Goal: Find specific fact: Find specific fact

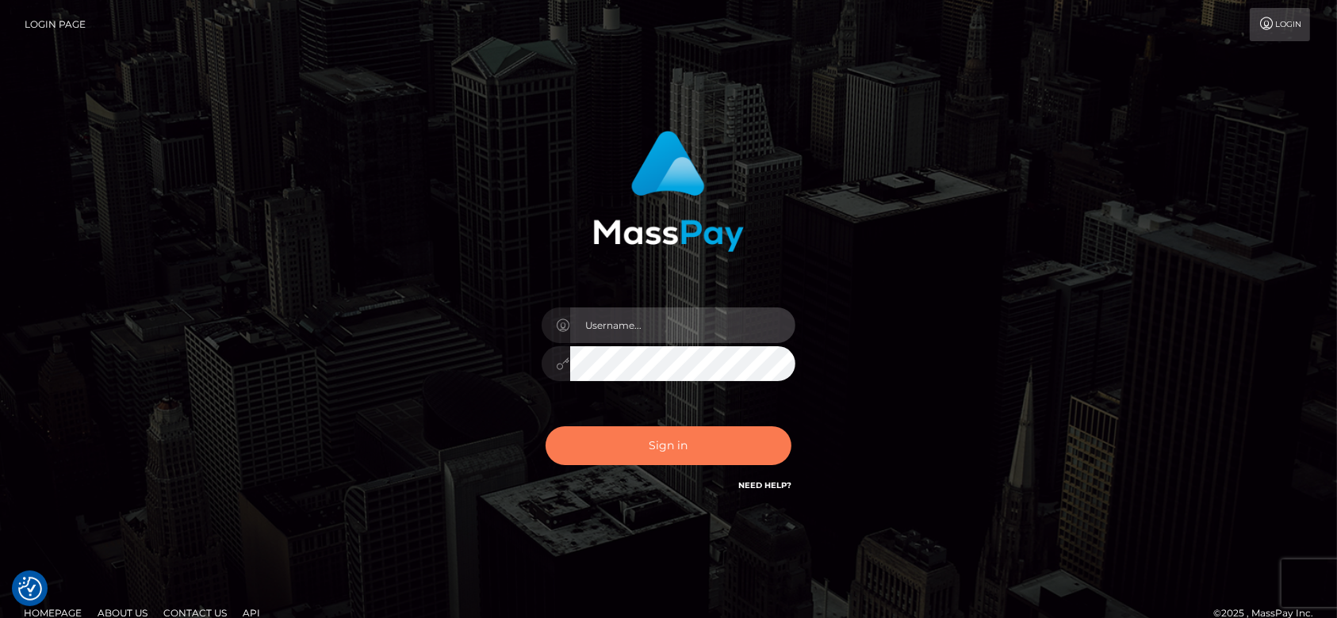
type input "[DOMAIN_NAME]"
click at [679, 454] on button "Sign in" at bounding box center [669, 446] width 246 height 39
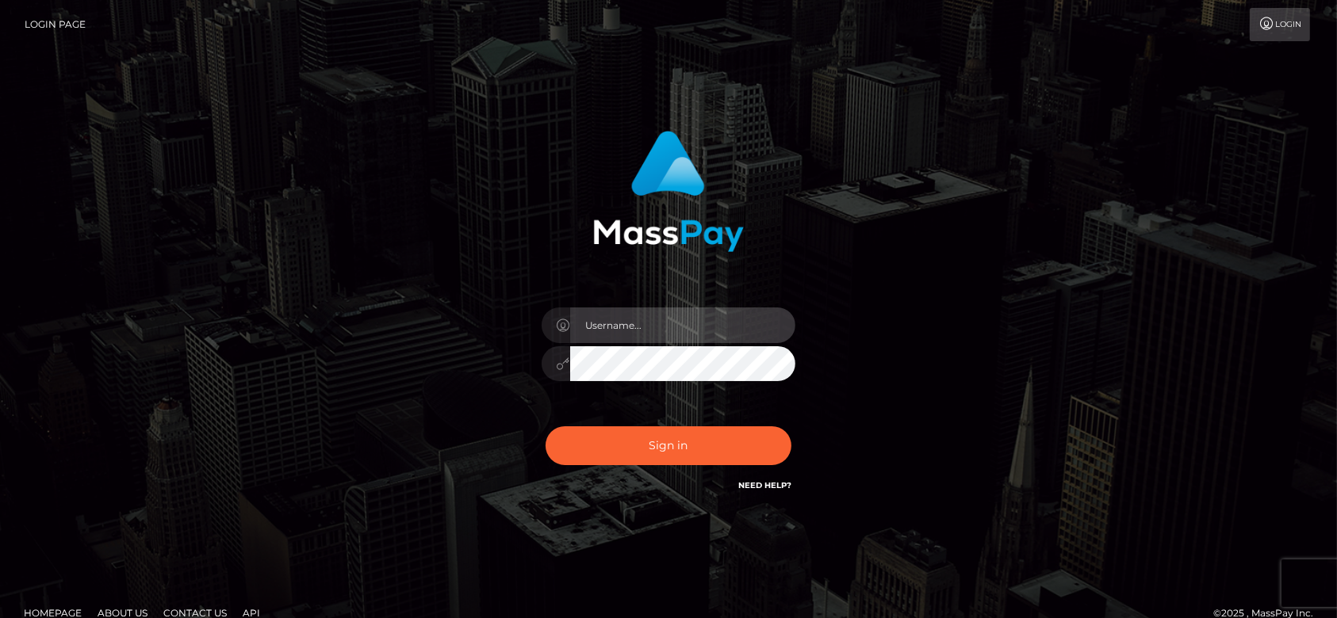
type input "fr.es"
click at [679, 454] on button "Sign in" at bounding box center [669, 446] width 246 height 39
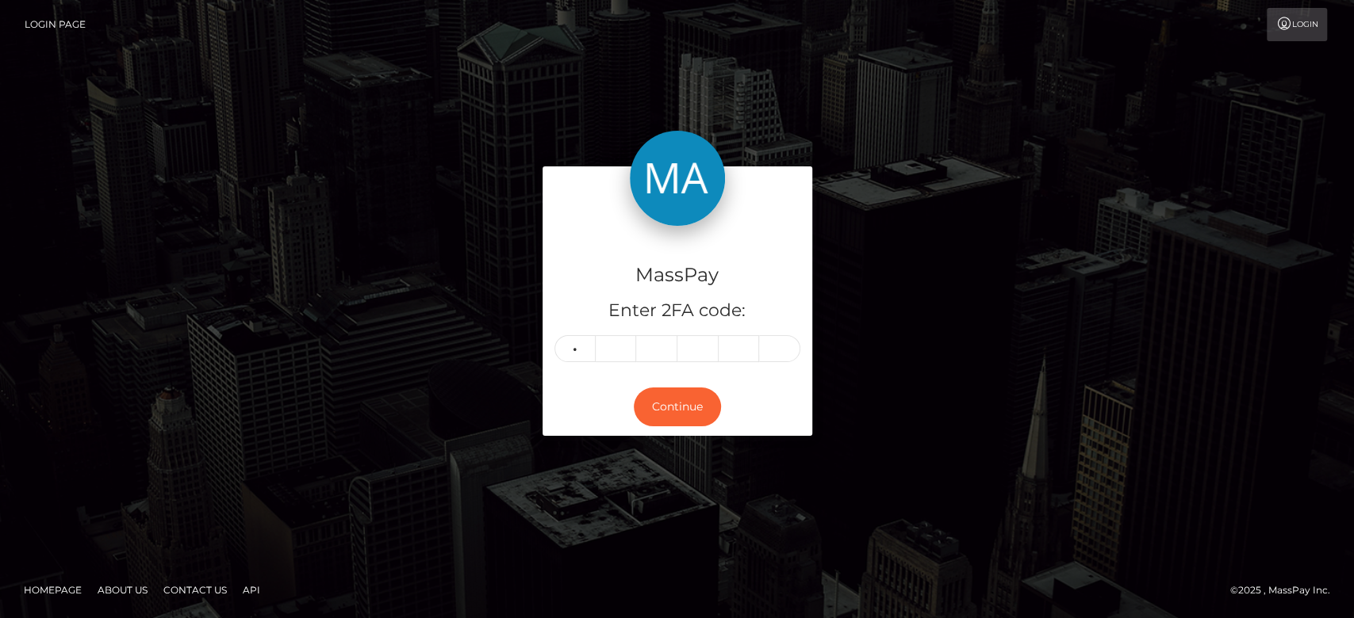
type input "4"
type input "0"
type input "4"
type input "2"
type input "8"
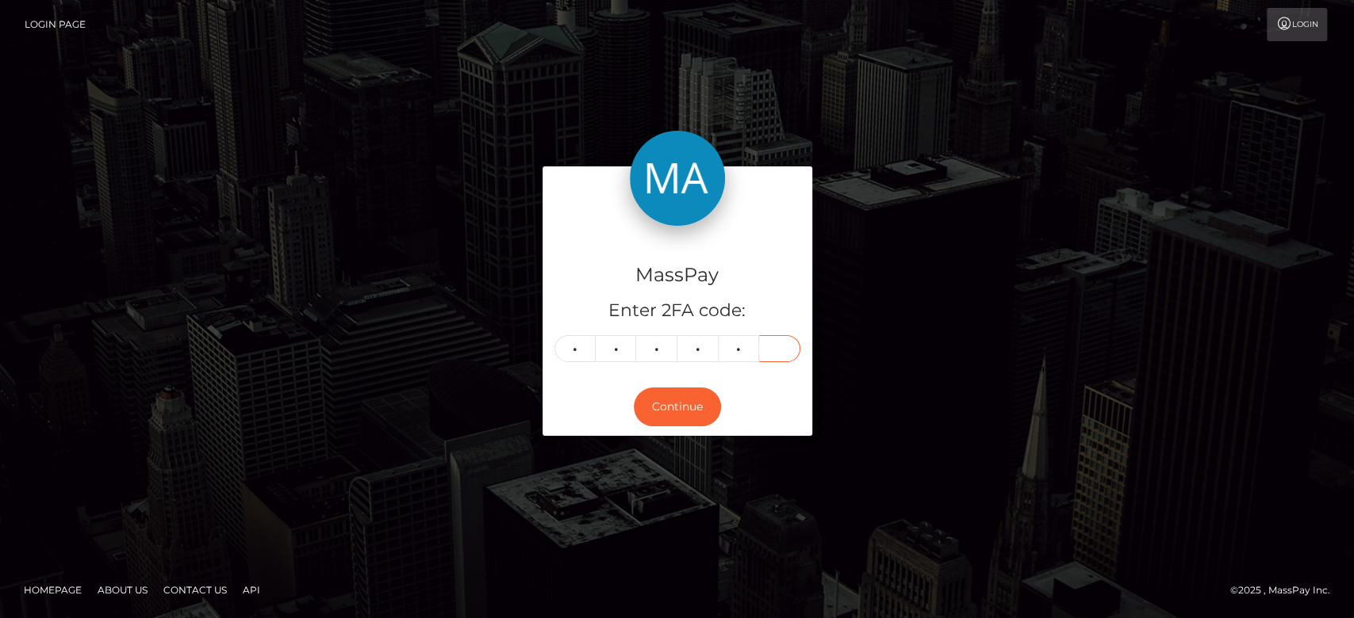
type input "4"
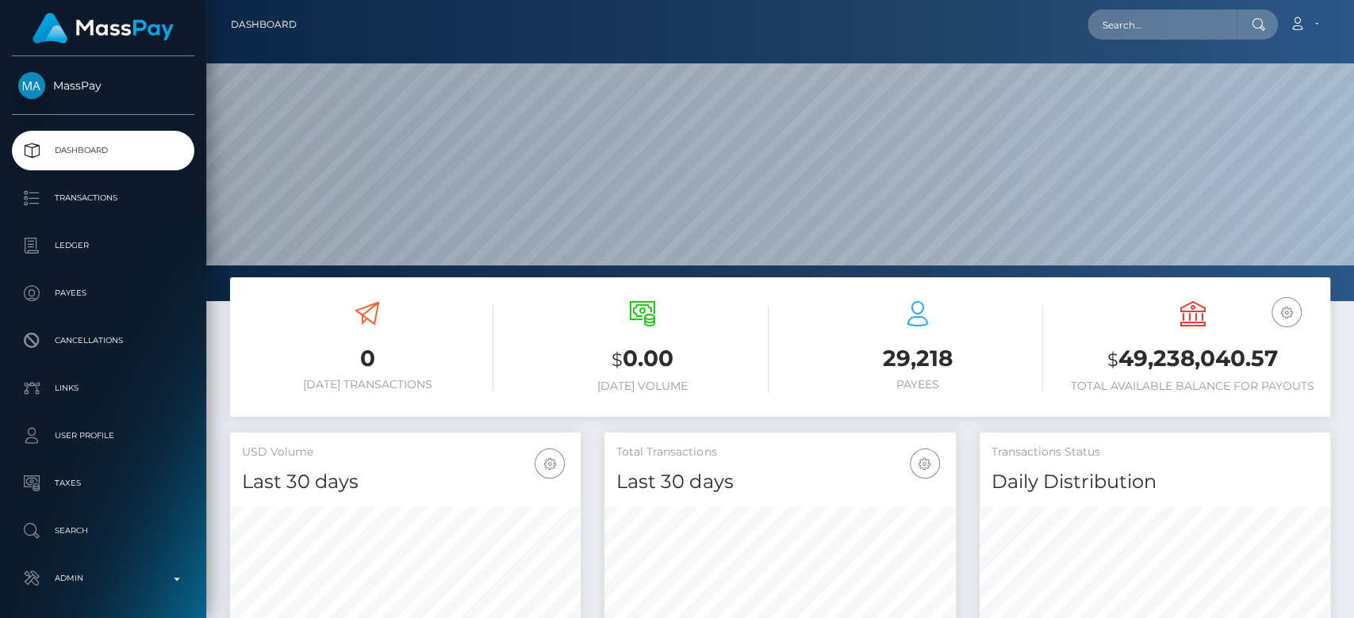
scroll to position [280, 350]
click at [1121, 19] on input "text" at bounding box center [1161, 25] width 149 height 30
paste input "add070159@gmail.com"
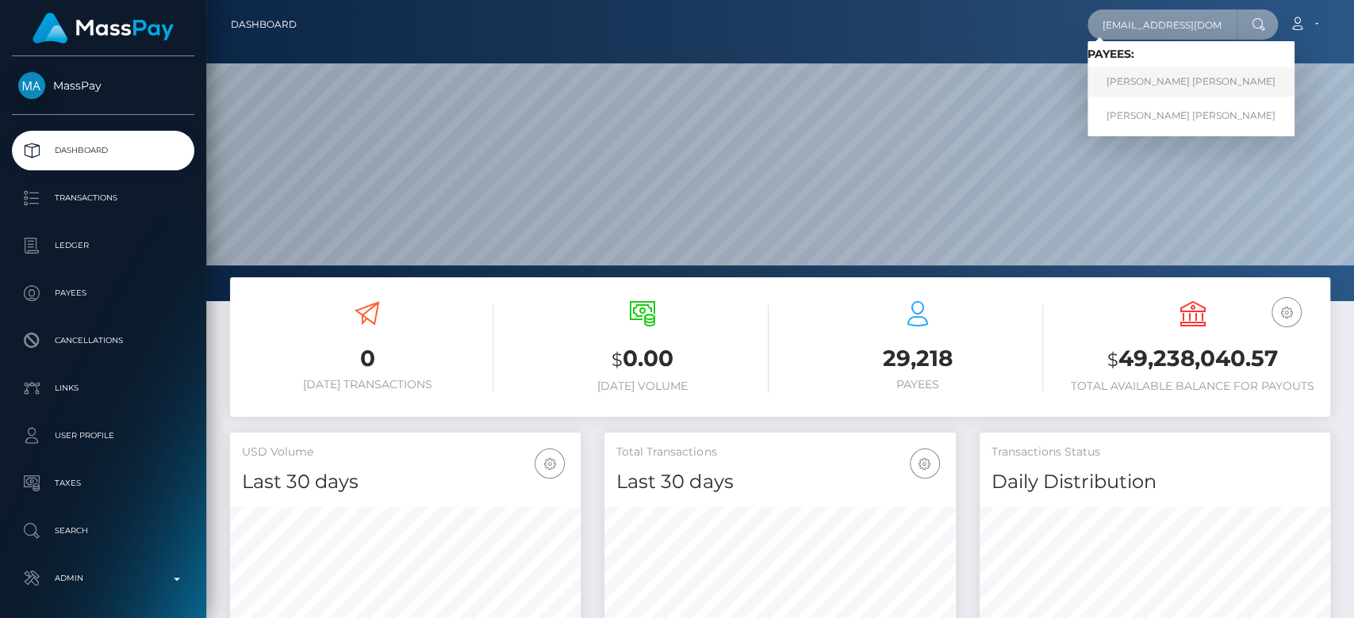
type input "add070159@gmail.com"
click at [1156, 96] on link "Angelica Deniz Darias" at bounding box center [1190, 81] width 207 height 29
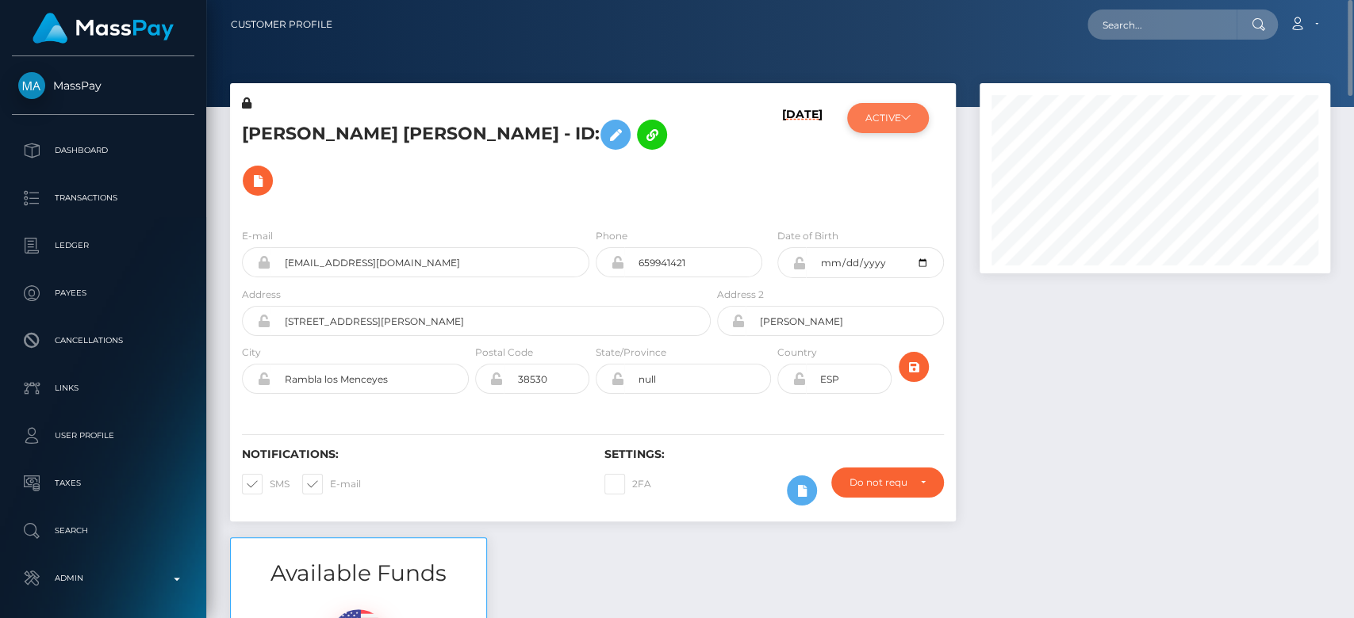
click at [878, 108] on button "ACTIVE" at bounding box center [888, 118] width 82 height 30
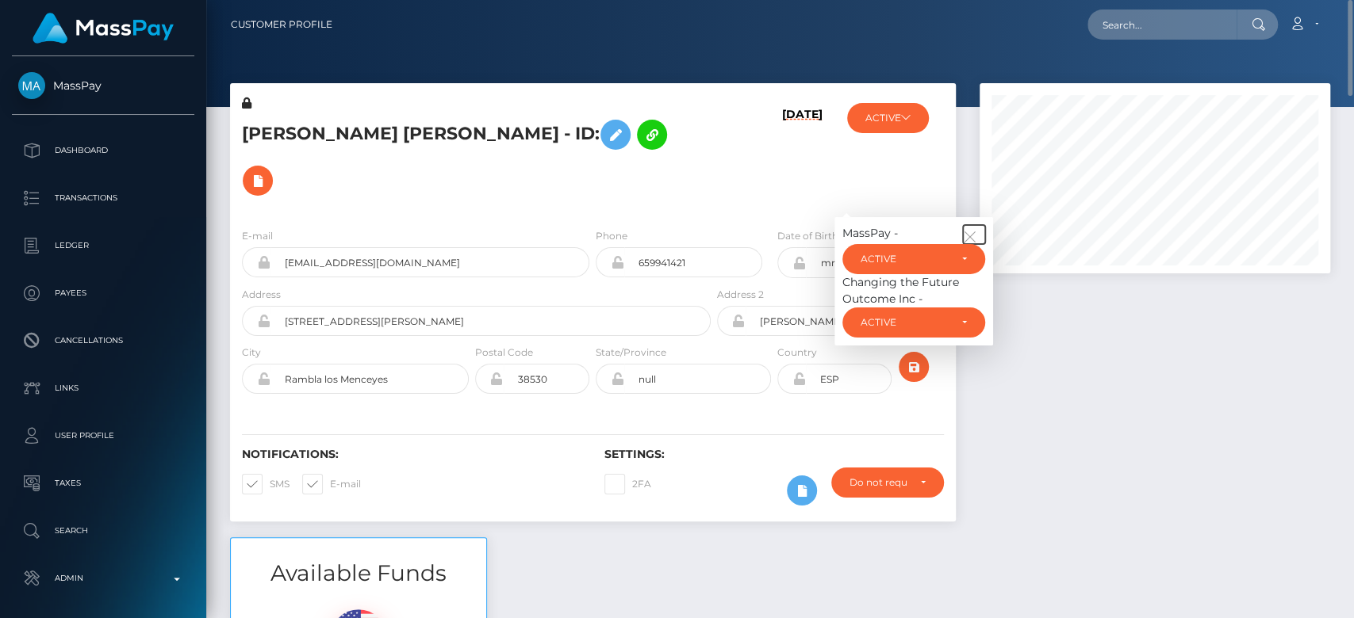
click at [975, 230] on icon "button" at bounding box center [970, 237] width 14 height 14
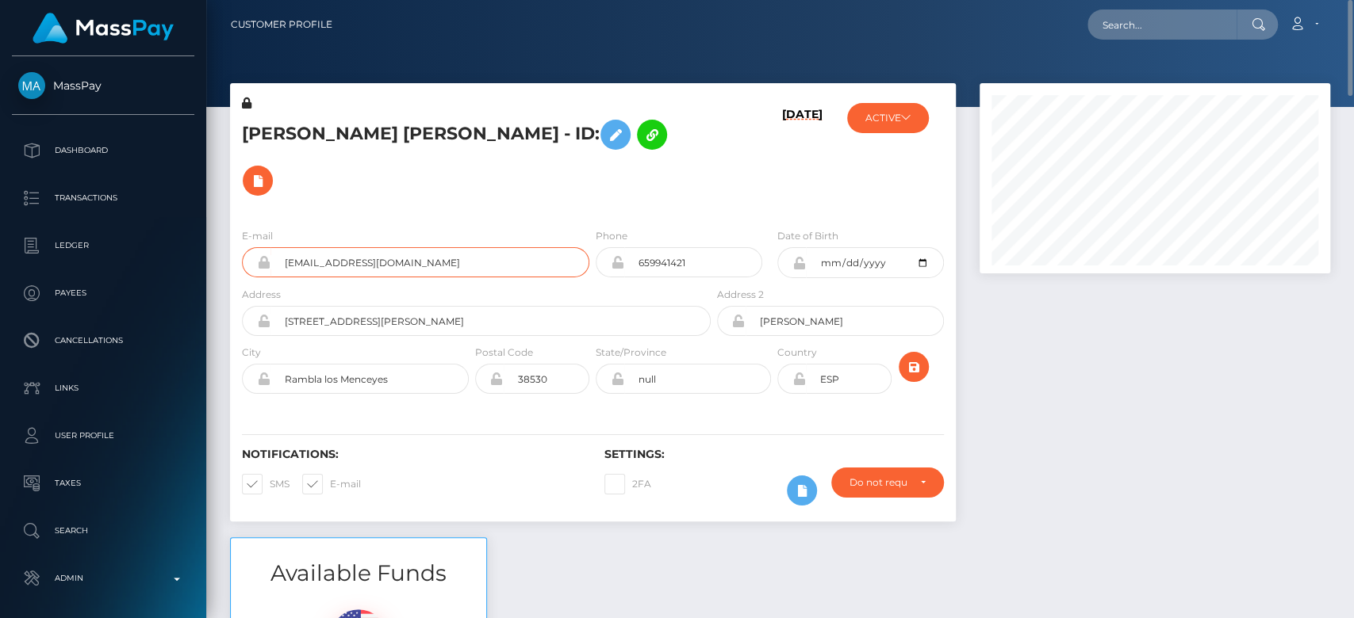
drag, startPoint x: 424, startPoint y: 220, endPoint x: 278, endPoint y: 234, distance: 147.4
click at [278, 234] on div "E-mail [EMAIL_ADDRESS][DOMAIN_NAME]" at bounding box center [411, 257] width 362 height 59
click at [1132, 24] on input "text" at bounding box center [1161, 25] width 149 height 30
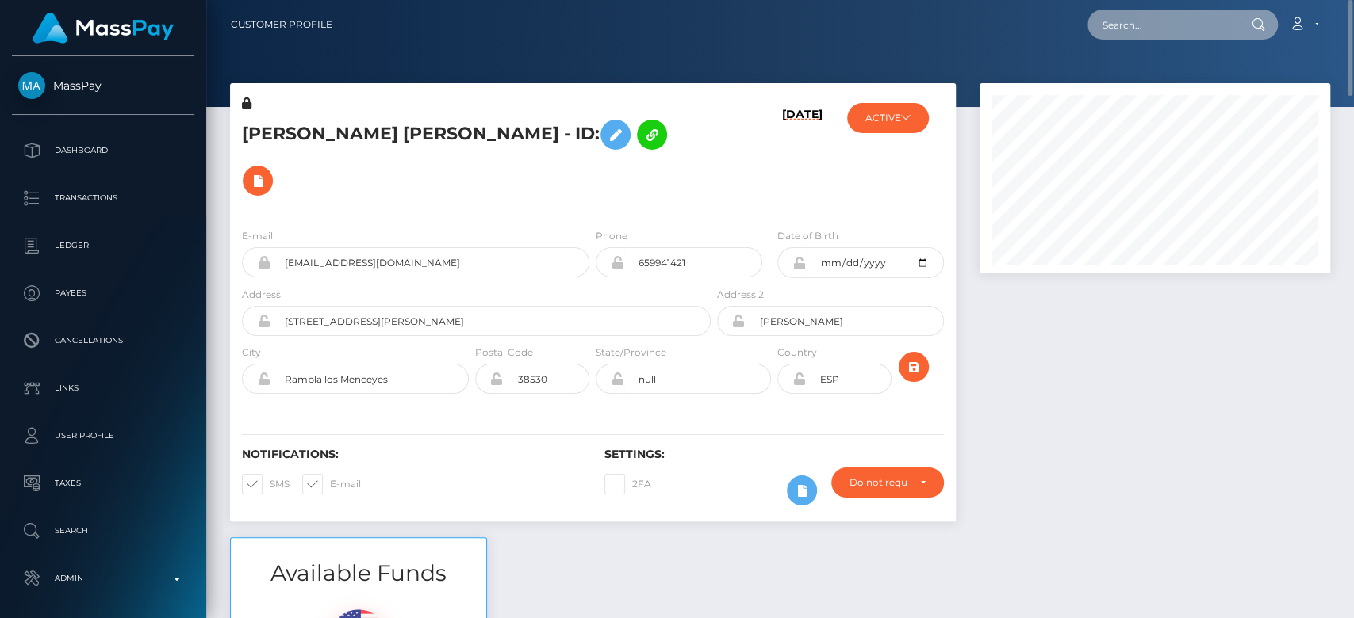
paste input "[EMAIL_ADDRESS][DOMAIN_NAME]"
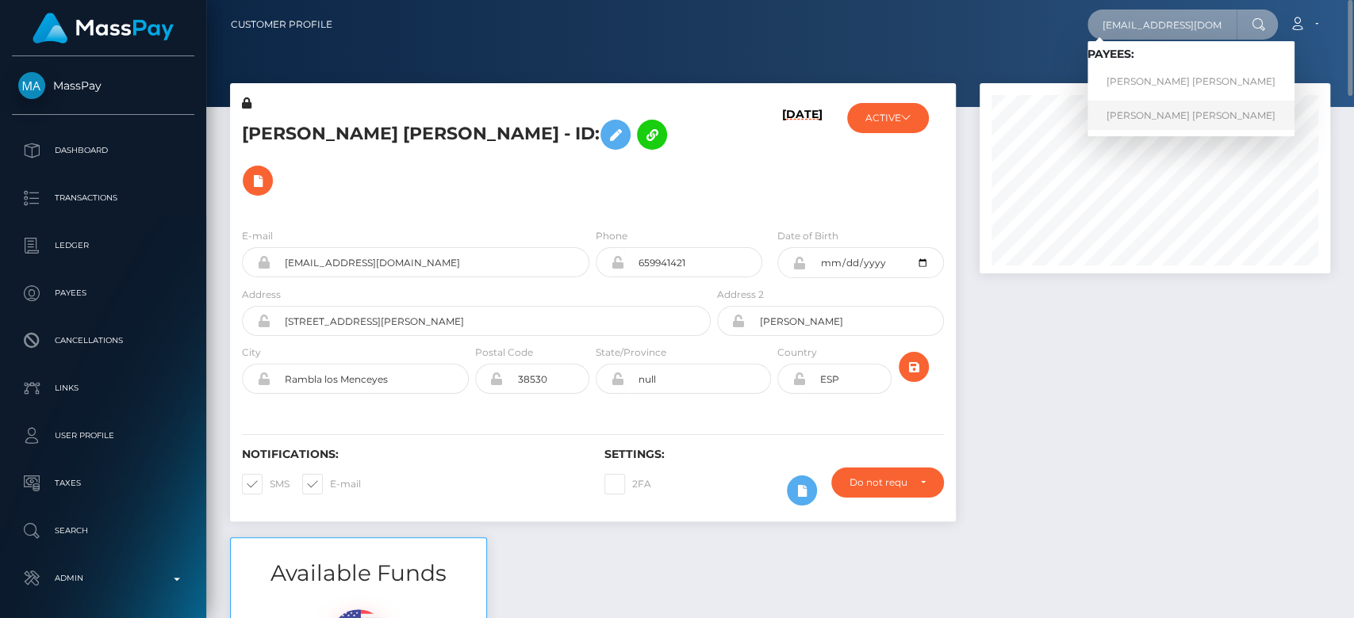
type input "[EMAIL_ADDRESS][DOMAIN_NAME]"
click at [1174, 105] on link "[PERSON_NAME] [PERSON_NAME]" at bounding box center [1190, 115] width 207 height 29
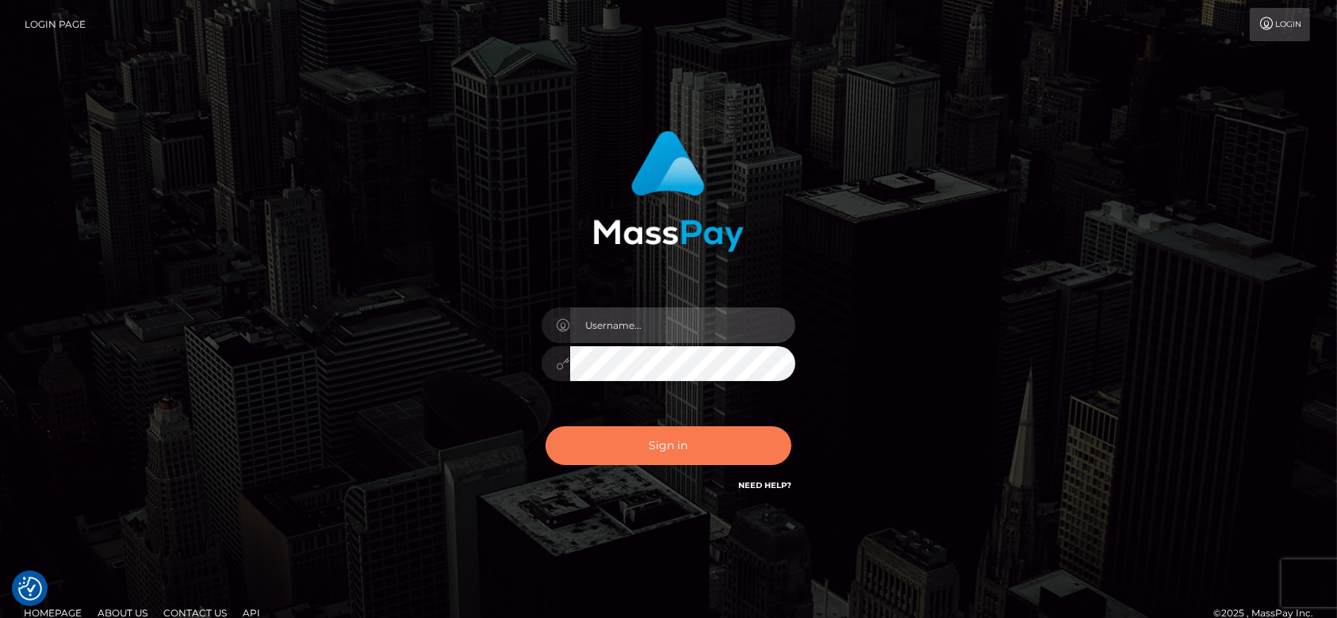
type input "[DOMAIN_NAME]"
click at [684, 464] on button "Sign in" at bounding box center [669, 446] width 246 height 39
type input "[DOMAIN_NAME]"
click at [684, 457] on button "Sign in" at bounding box center [669, 446] width 246 height 39
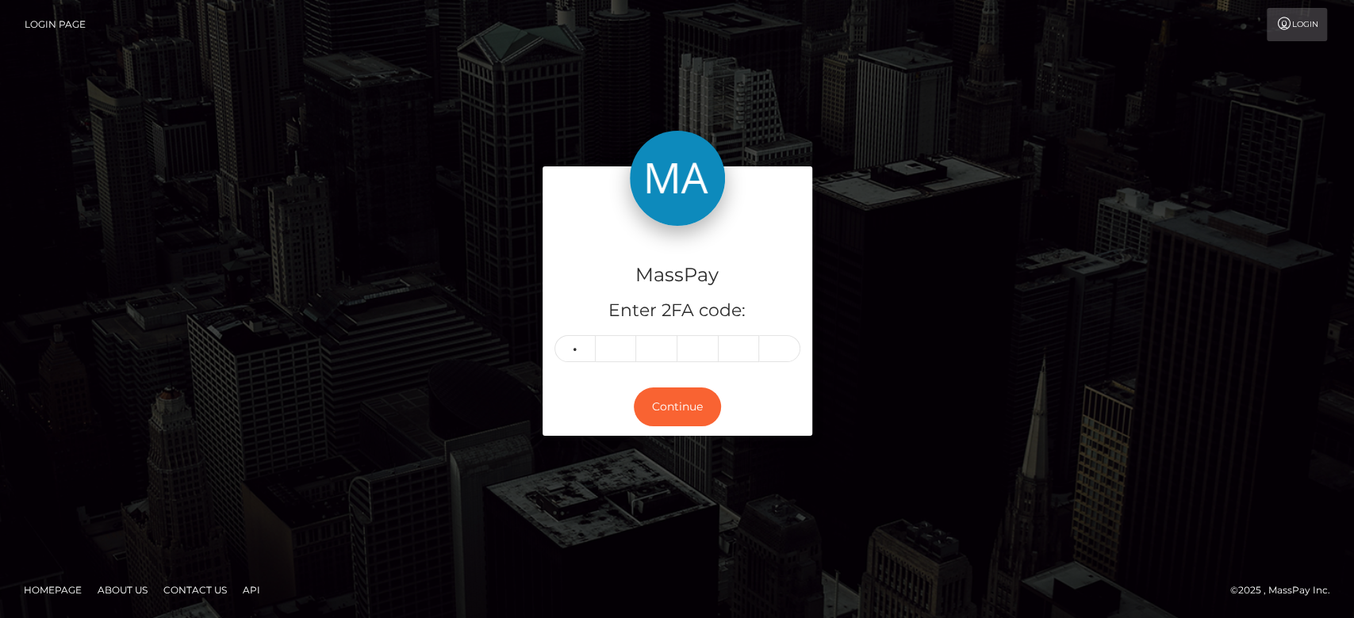
type input "0"
type input "3"
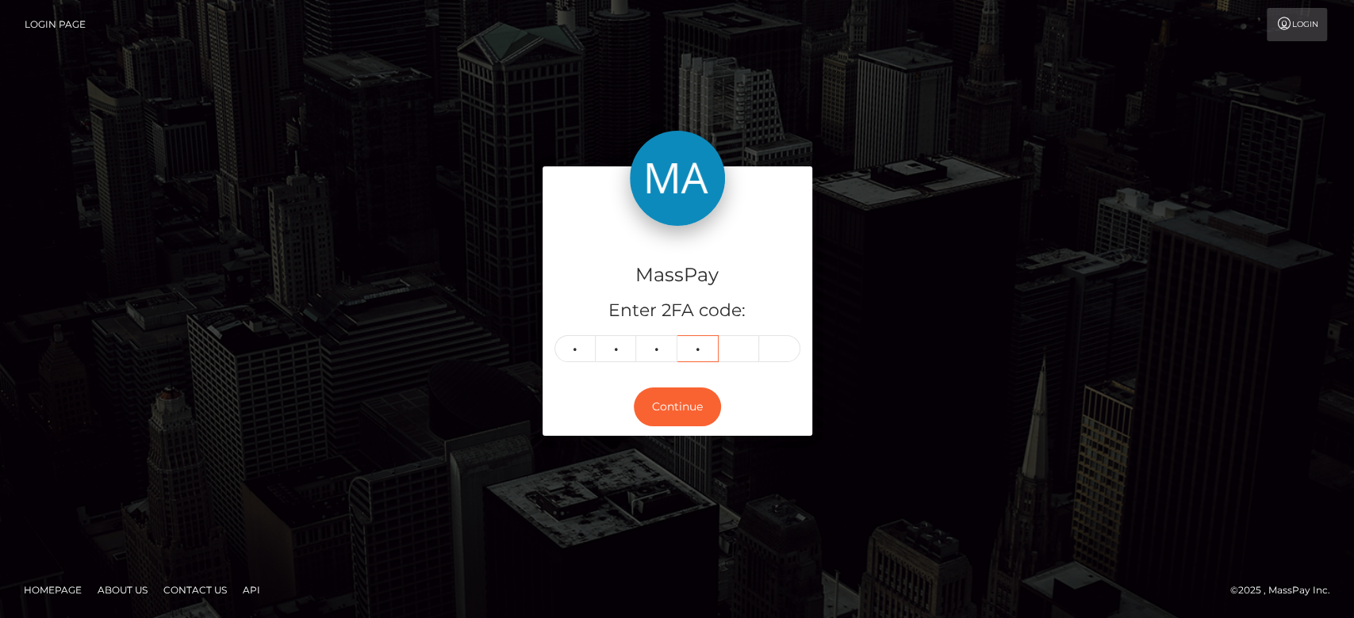
type input "7"
type input "4"
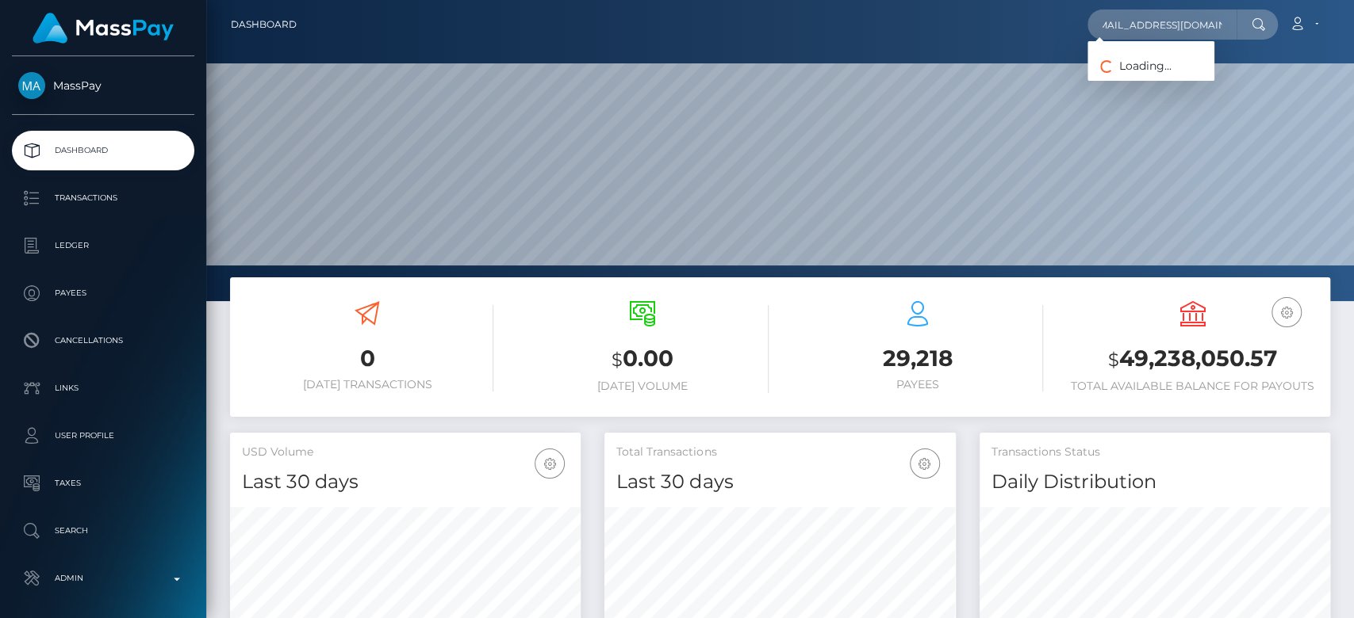
scroll to position [280, 350]
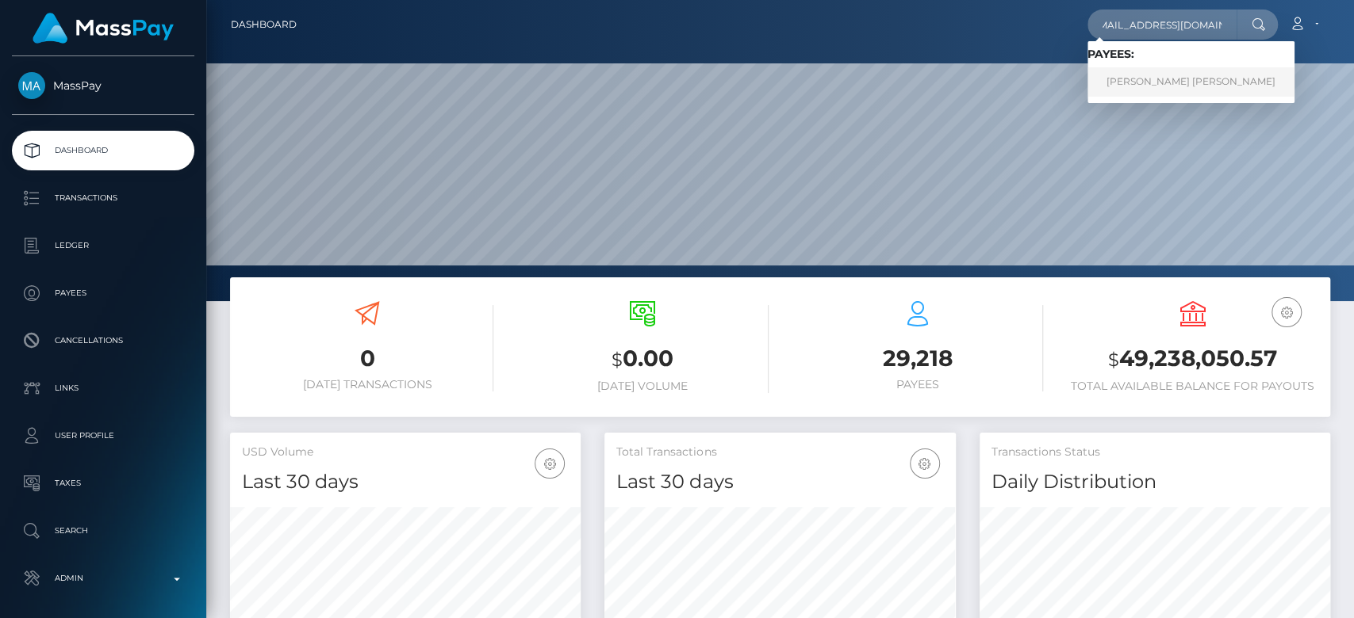
type input "mgreenfield131@gmail.com"
click at [1162, 73] on link "MELODY CHARLOTTE GREENFIELD" at bounding box center [1190, 81] width 207 height 29
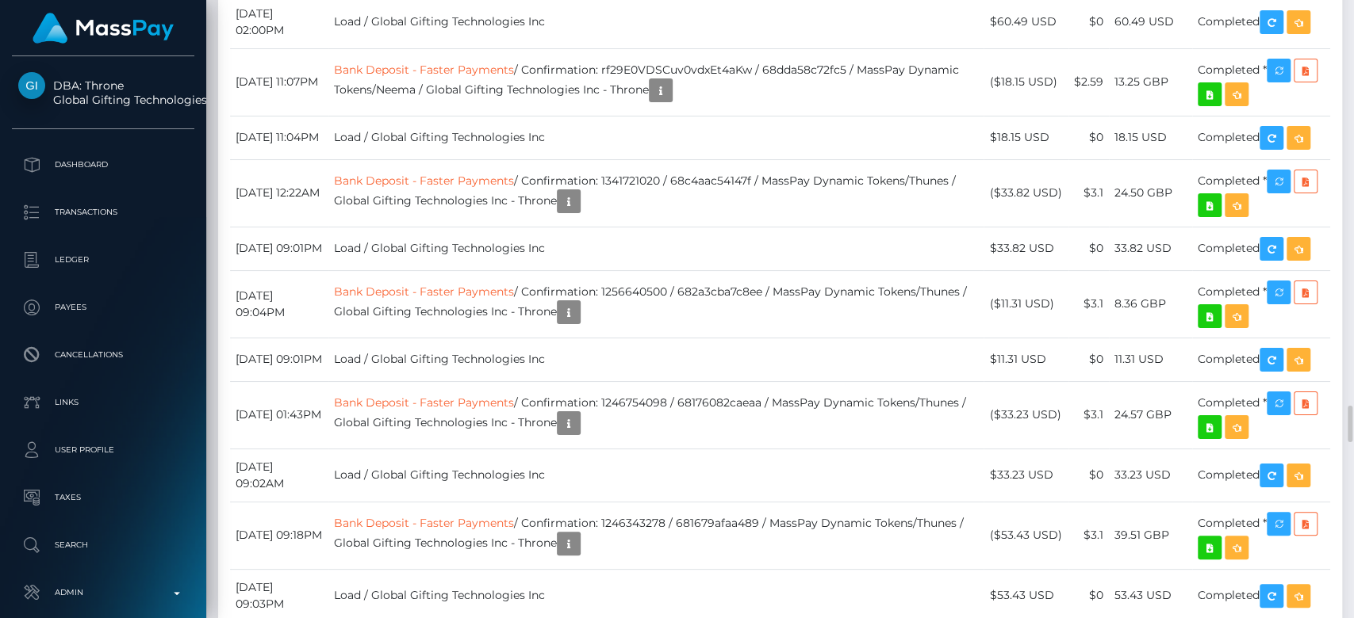
scroll to position [6873, 0]
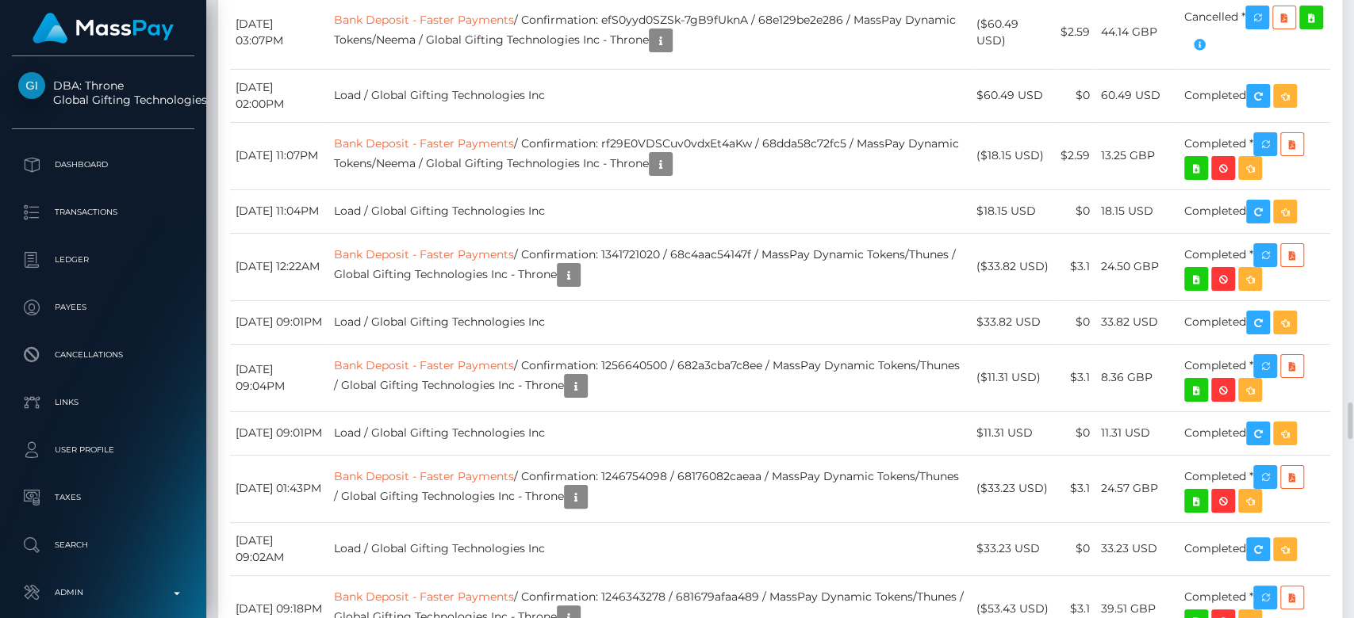
scroll to position [190, 350]
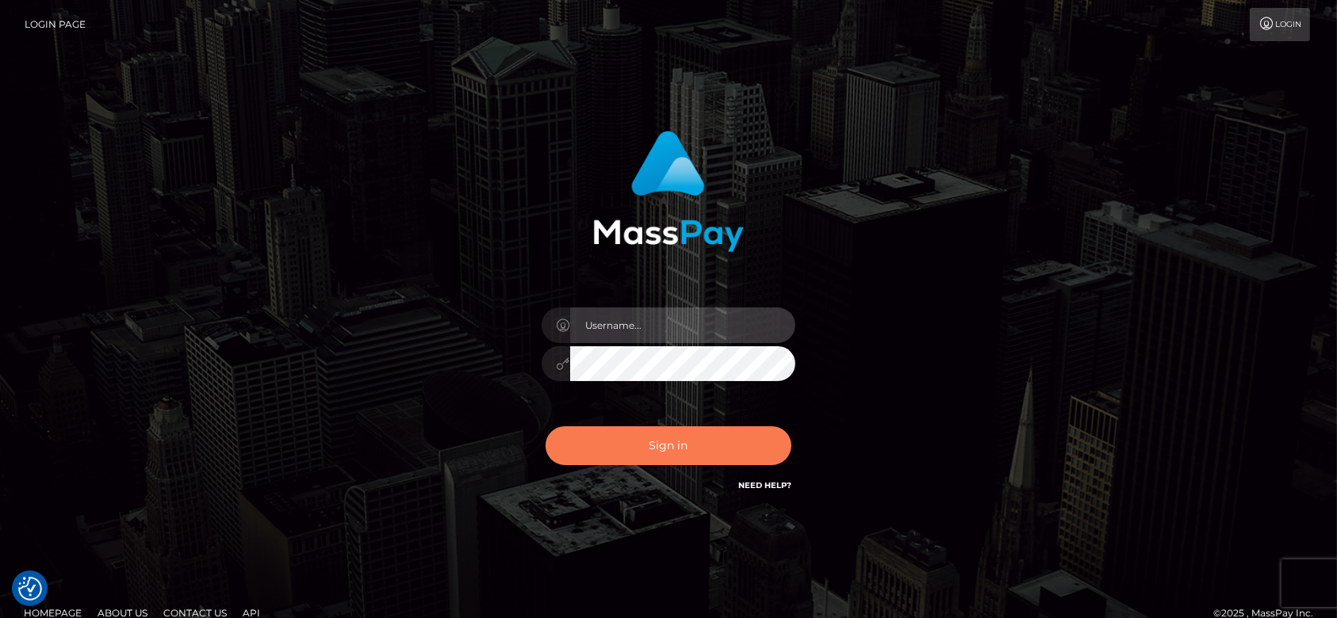
type input "[DOMAIN_NAME]"
click at [720, 453] on button "Sign in" at bounding box center [669, 446] width 246 height 39
type input "fr.es"
click at [687, 442] on button "Sign in" at bounding box center [669, 446] width 246 height 39
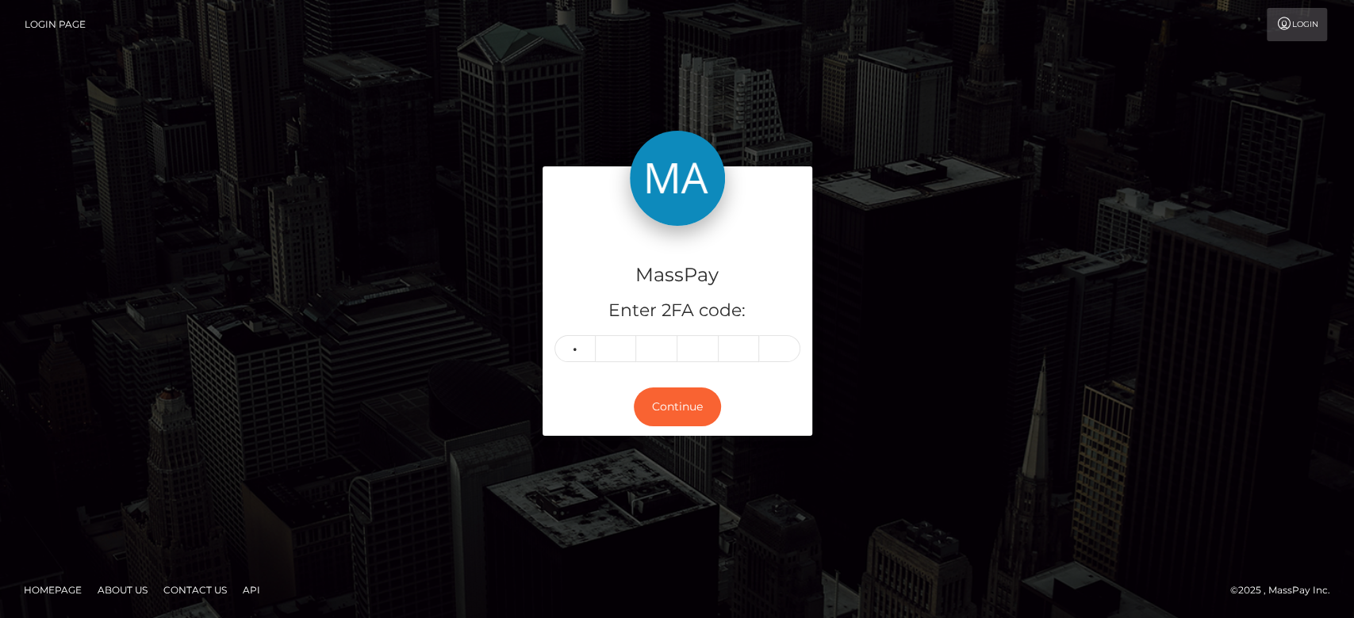
type input "4"
type input "1"
type input "7"
type input "8"
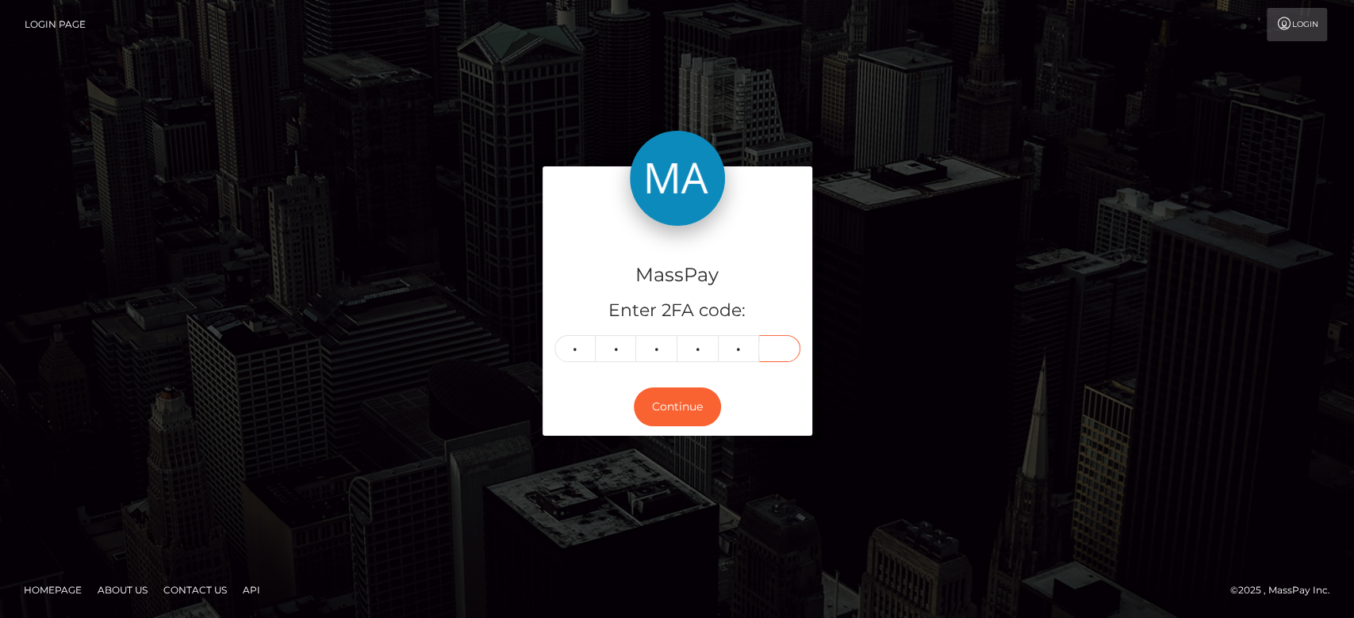
type input "3"
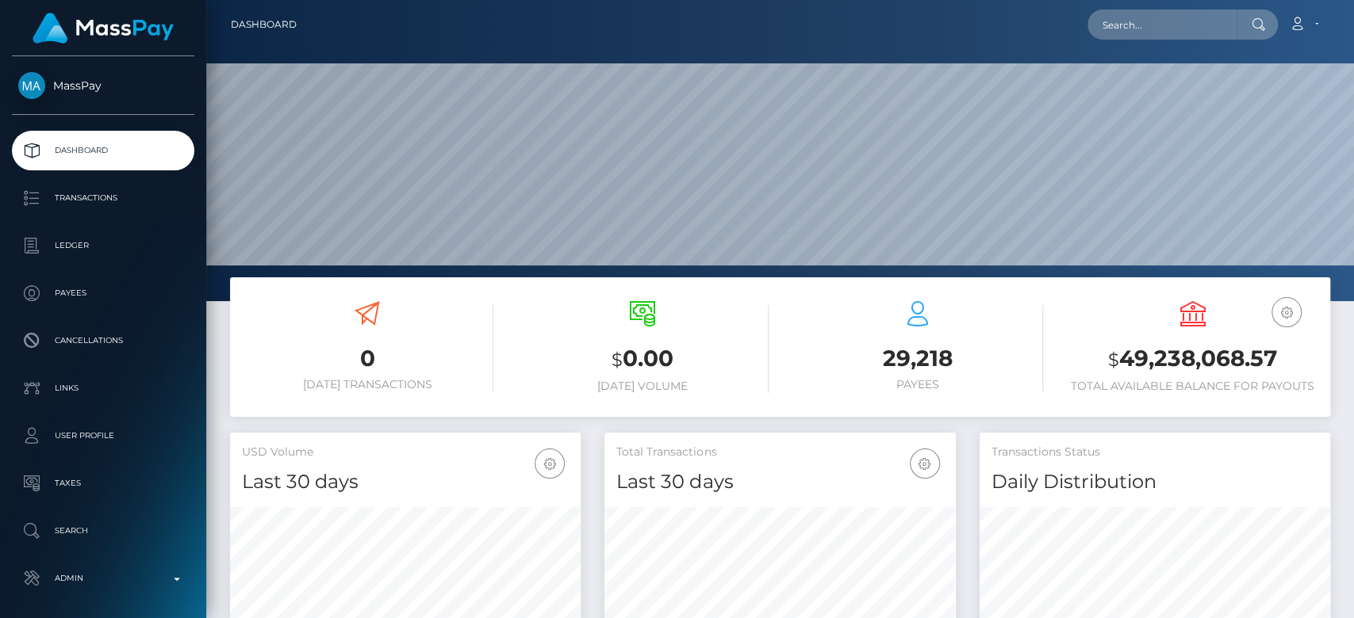
scroll to position [280, 350]
click at [1147, 22] on input "text" at bounding box center [1161, 25] width 149 height 30
paste input "slsvxxx05@gmail.com"
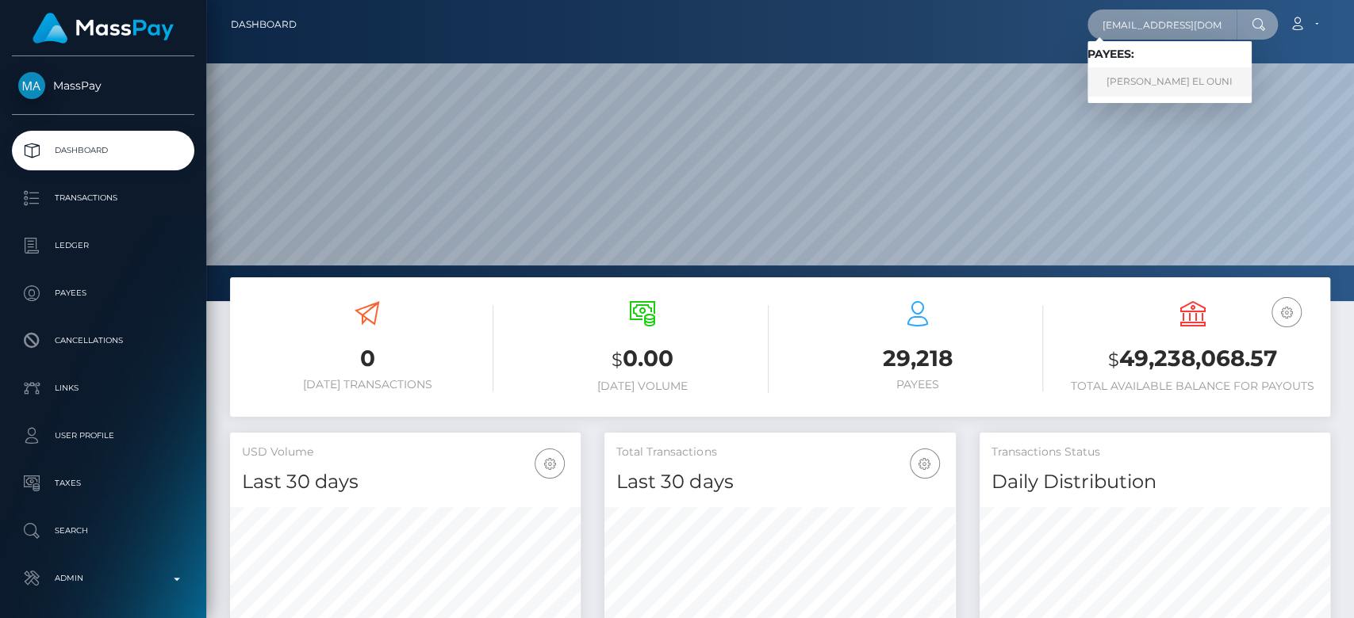
type input "slsvxxx05@gmail.com"
click at [1167, 71] on link "SILVIA ZORA EL OUNI" at bounding box center [1169, 81] width 164 height 29
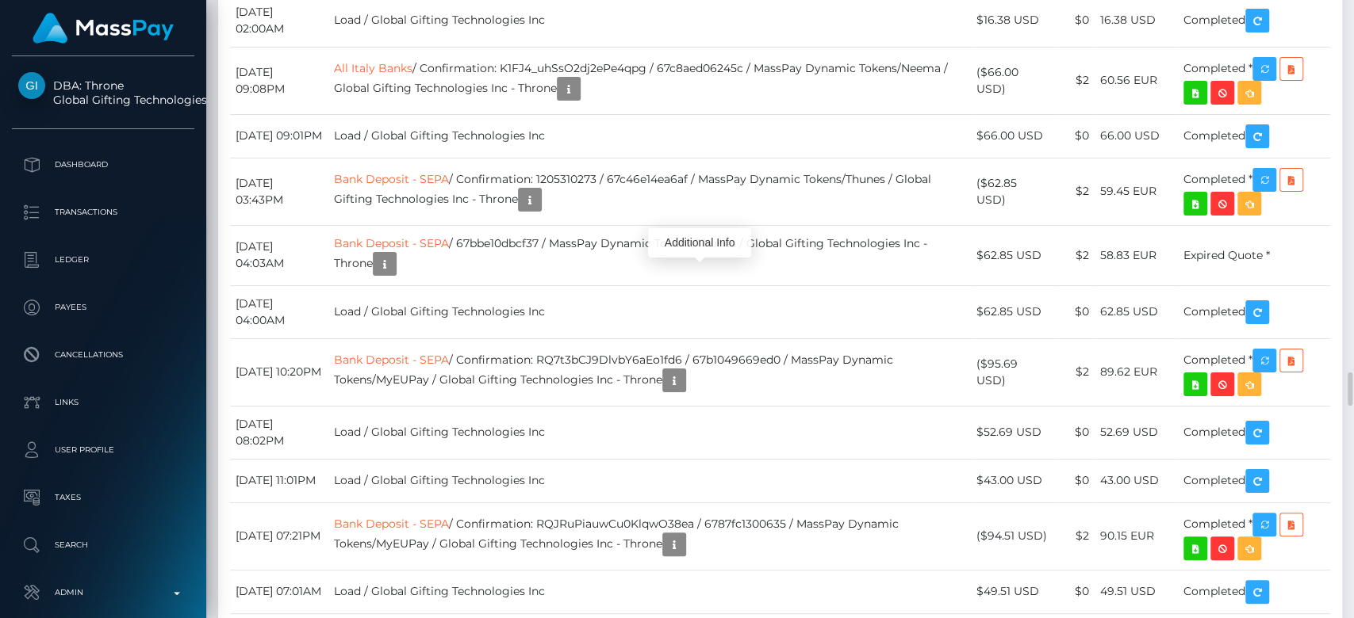
scroll to position [190, 350]
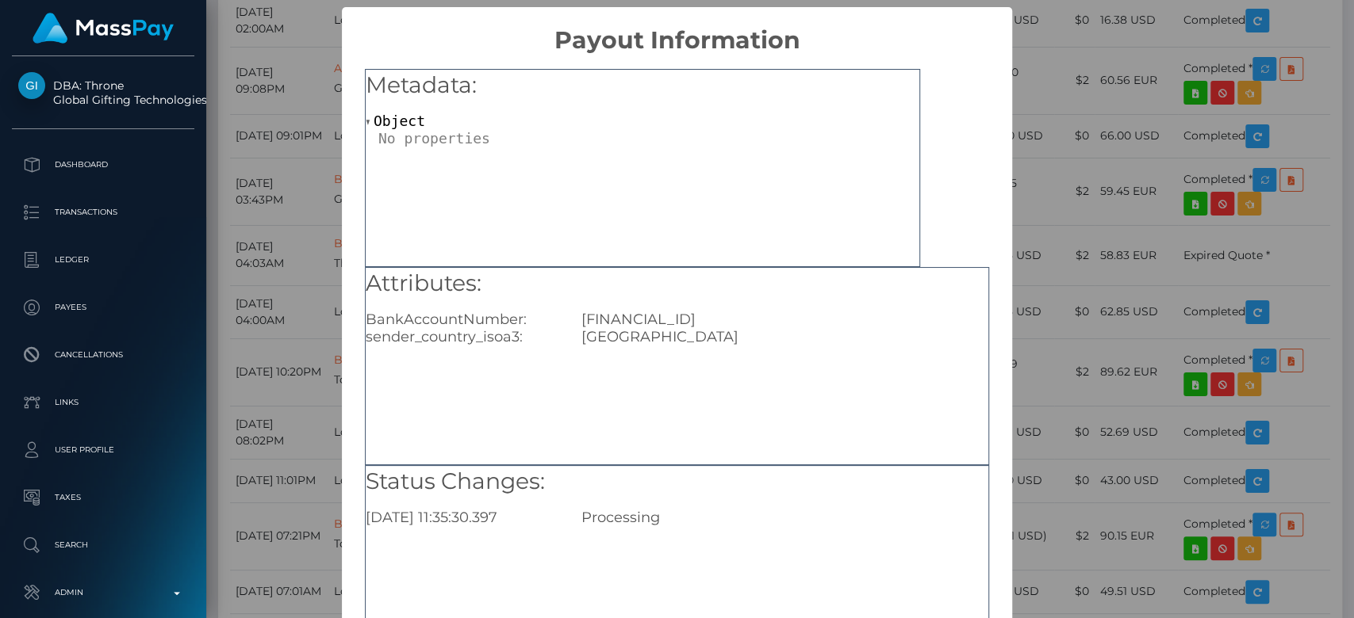
click at [705, 309] on div "Attributes: BankAccountNumber: IT80D0200832974001845783147 sender_country_isoa3…" at bounding box center [677, 307] width 622 height 79
copy div "IT80D0200832974001845783147"
click at [1101, 389] on div "× Payout Information Metadata: Object Attributes: BankAccountNumber: IT80D02008…" at bounding box center [677, 309] width 1354 height 618
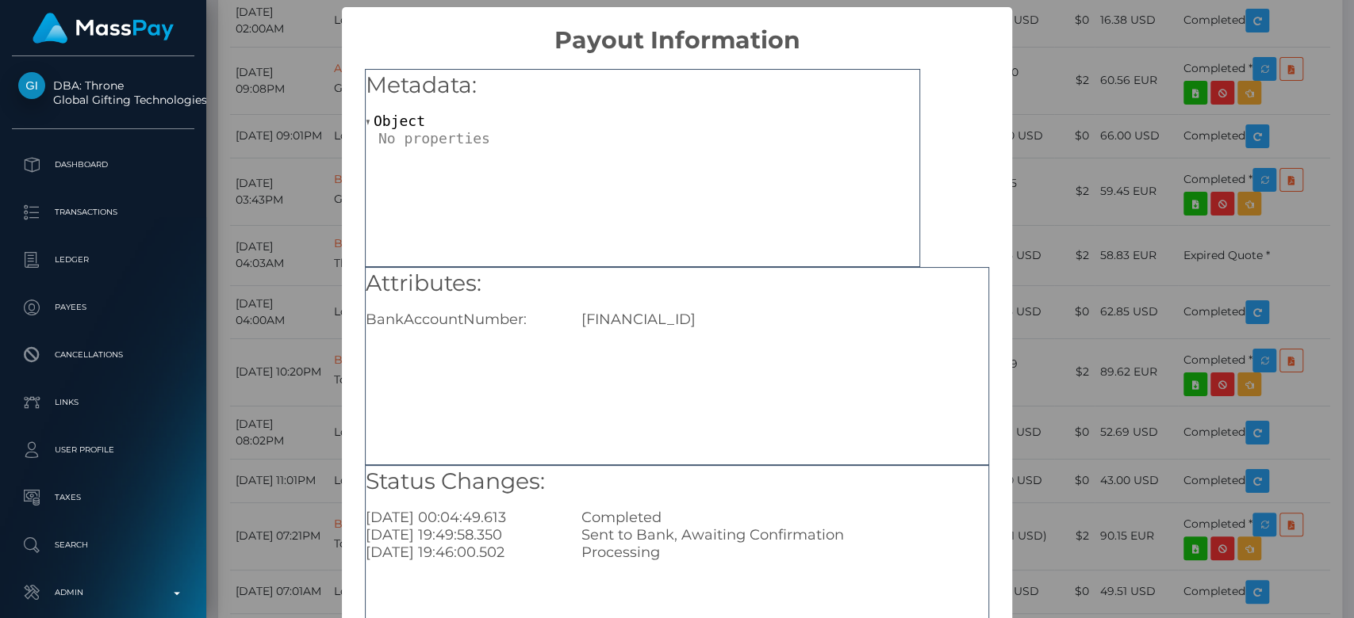
click at [1082, 347] on div "× Payout Information Metadata: Object Attributes: BankAccountNumber: IT80D02008…" at bounding box center [677, 309] width 1354 height 618
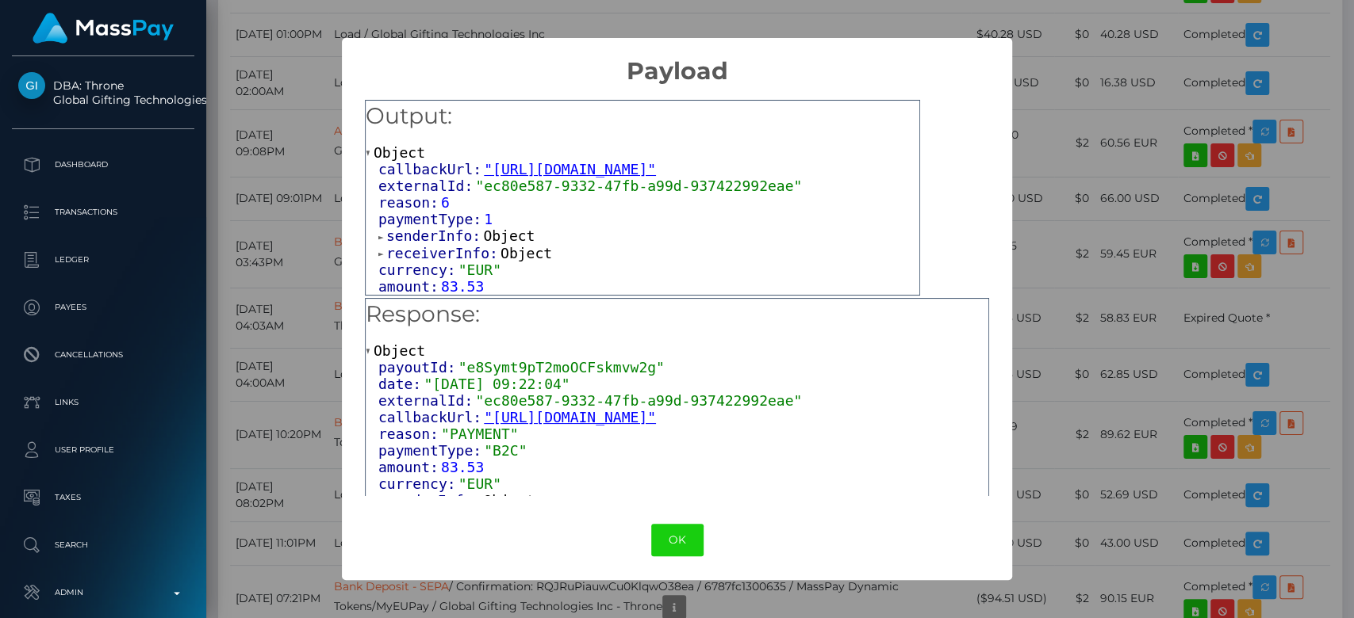
scroll to position [169, 0]
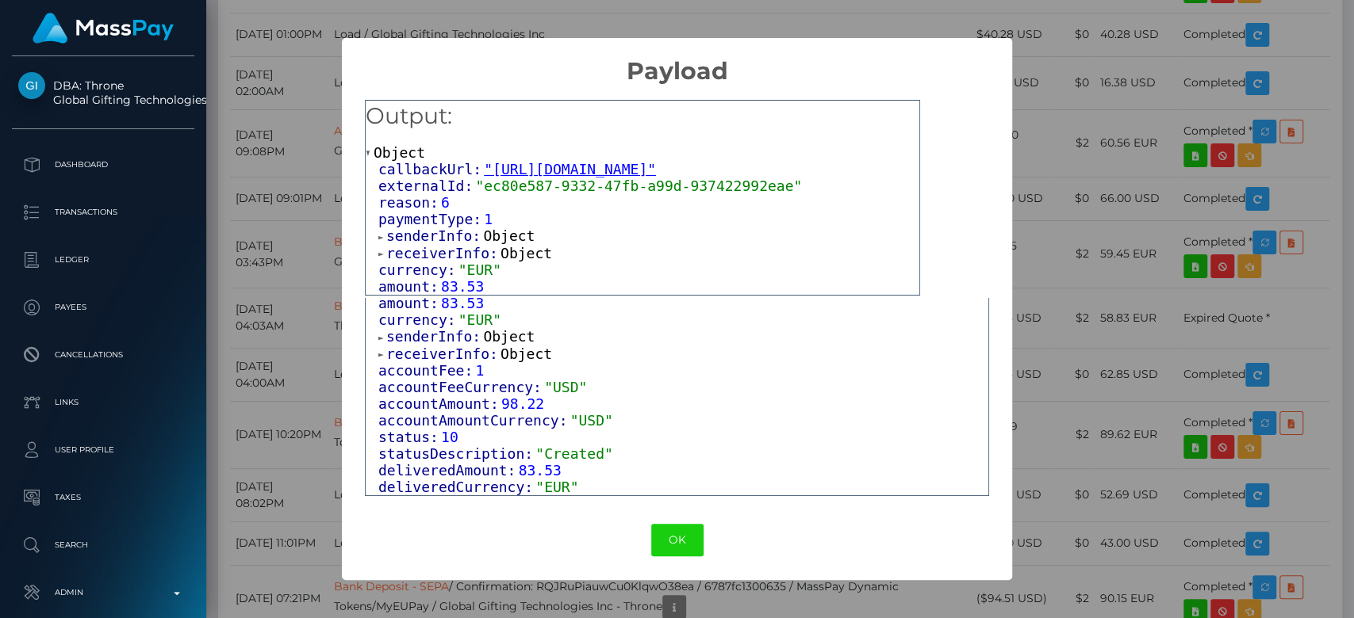
click at [672, 523] on div "OK No Cancel" at bounding box center [677, 540] width 670 height 48
